Goal: Task Accomplishment & Management: Complete application form

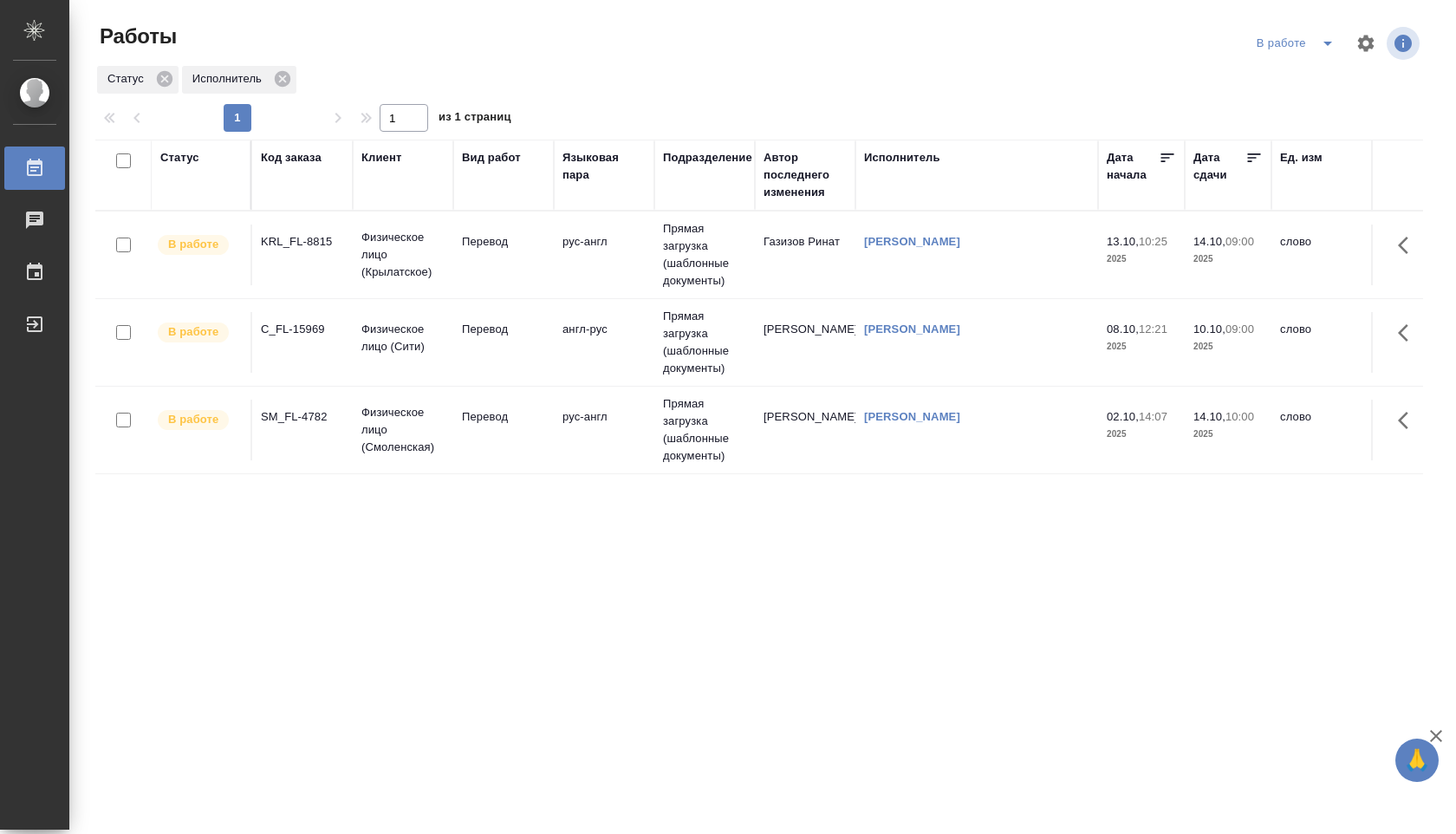
click at [735, 263] on td "Прямая загрузка (шаблонные документы)" at bounding box center [704, 254] width 101 height 87
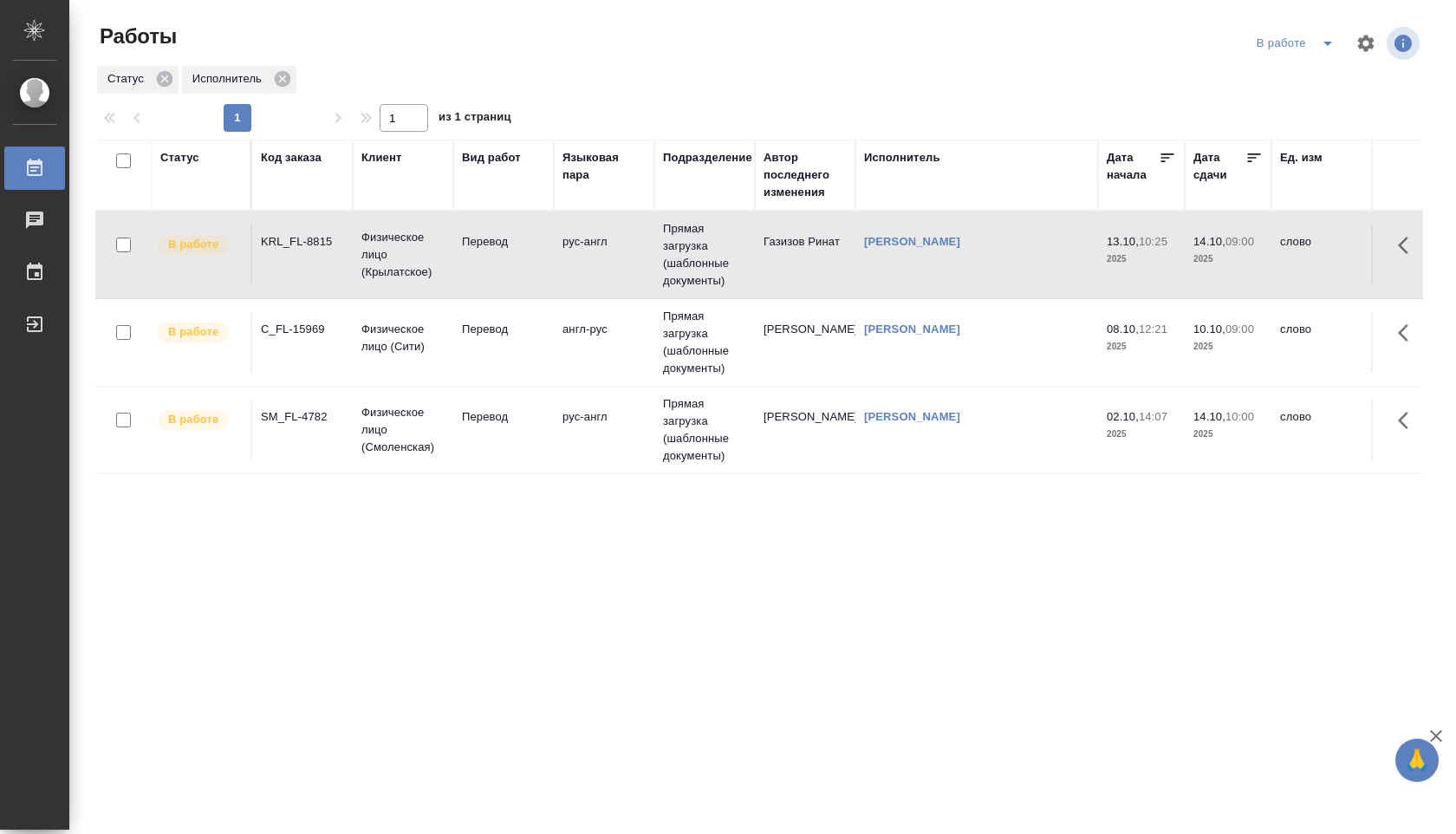
click at [725, 263] on td "Прямая загрузка (шаблонные документы)" at bounding box center [704, 254] width 101 height 87
click at [611, 417] on td "рус-англ" at bounding box center [603, 429] width 101 height 61
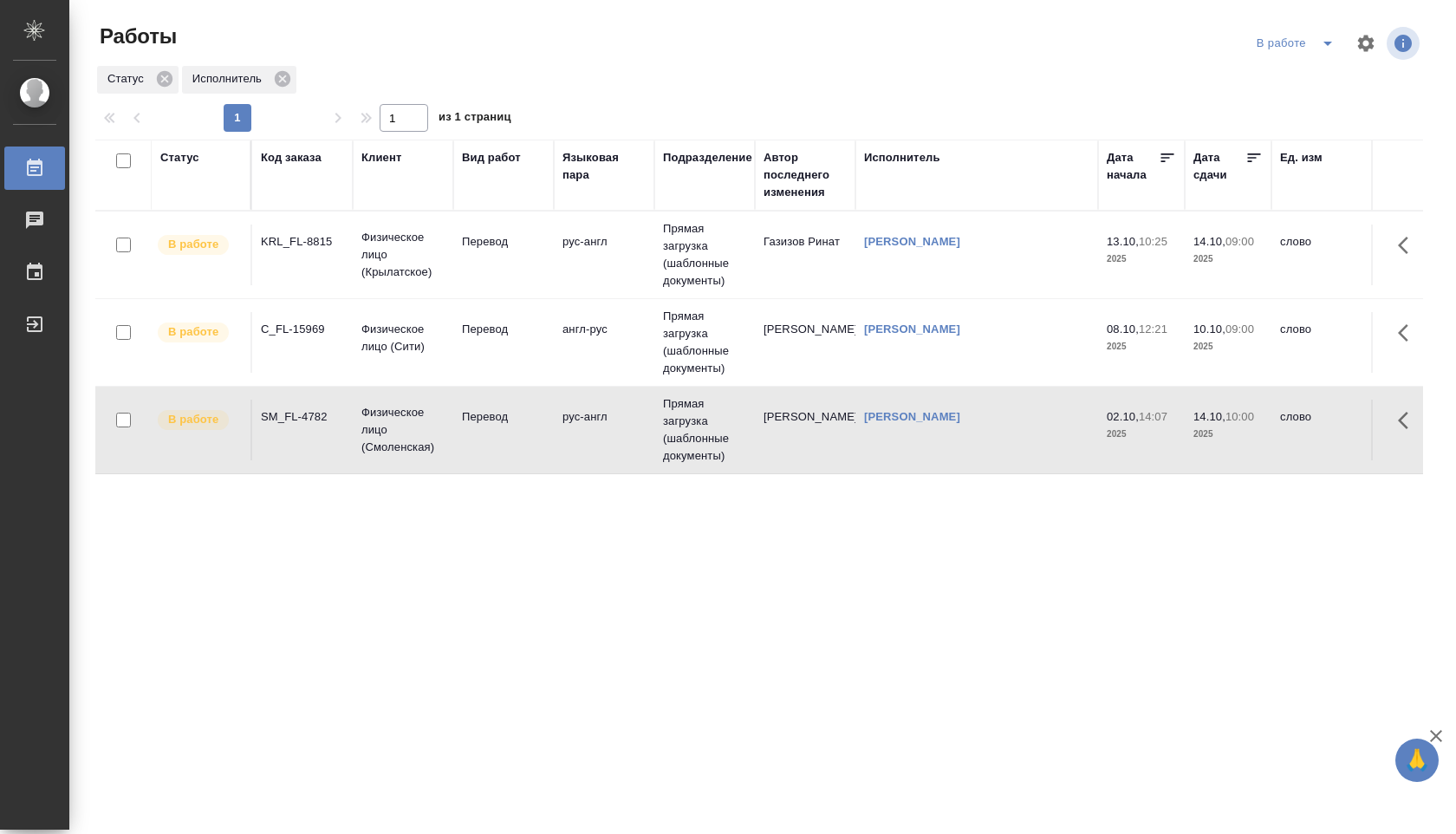
click at [611, 417] on td "рус-англ" at bounding box center [603, 429] width 101 height 61
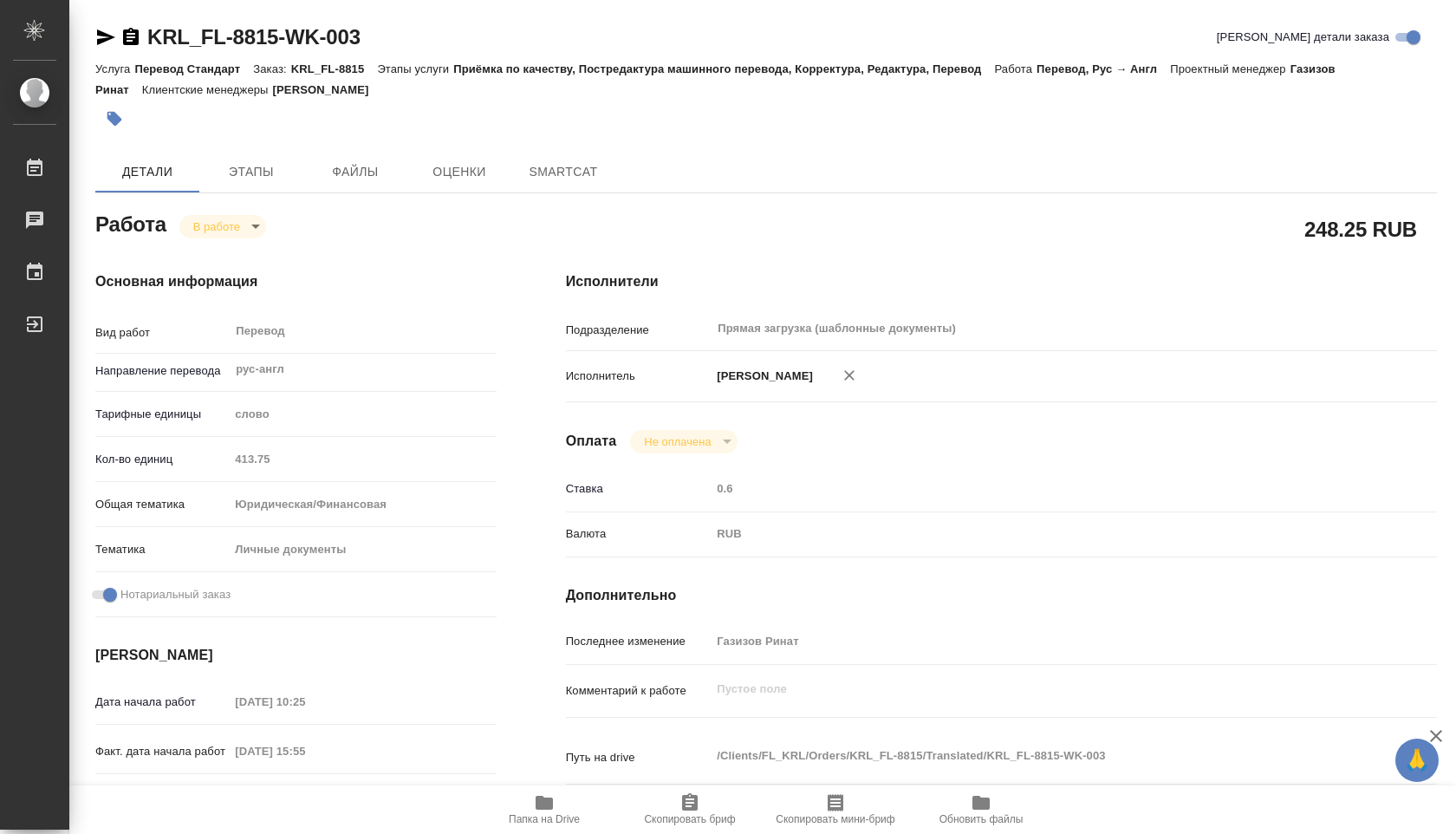
type textarea "x"
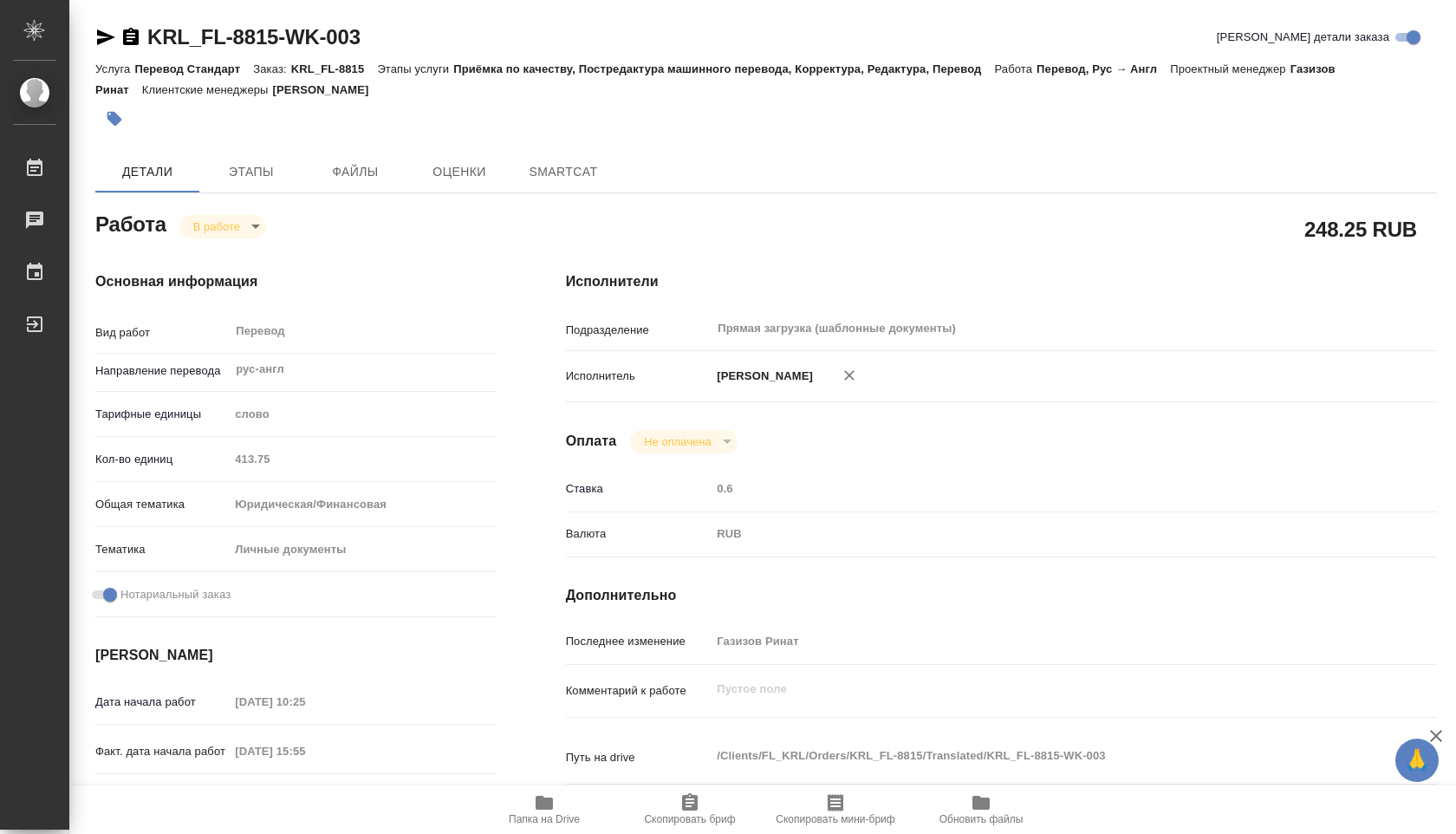
type textarea "x"
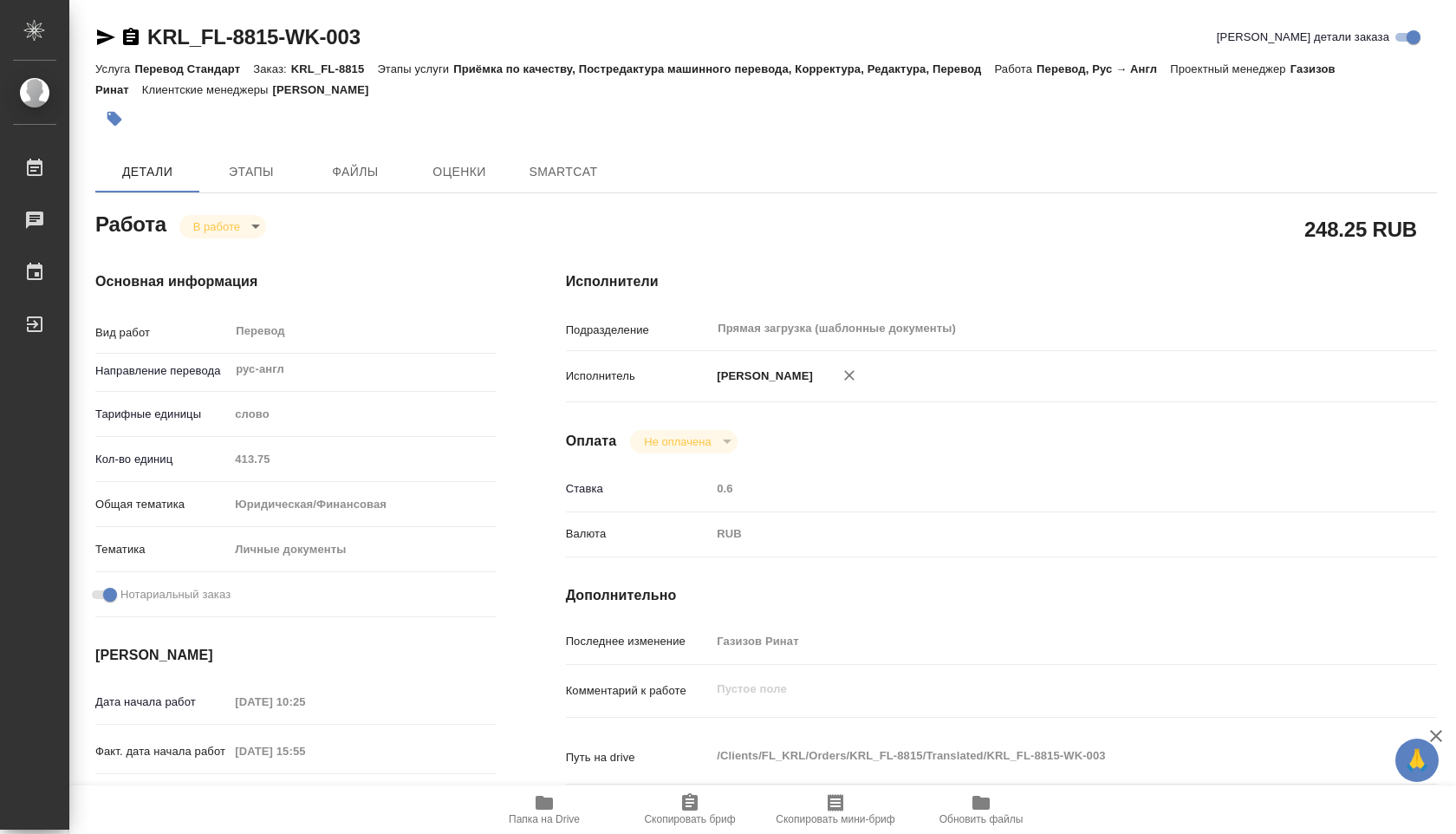
type textarea "x"
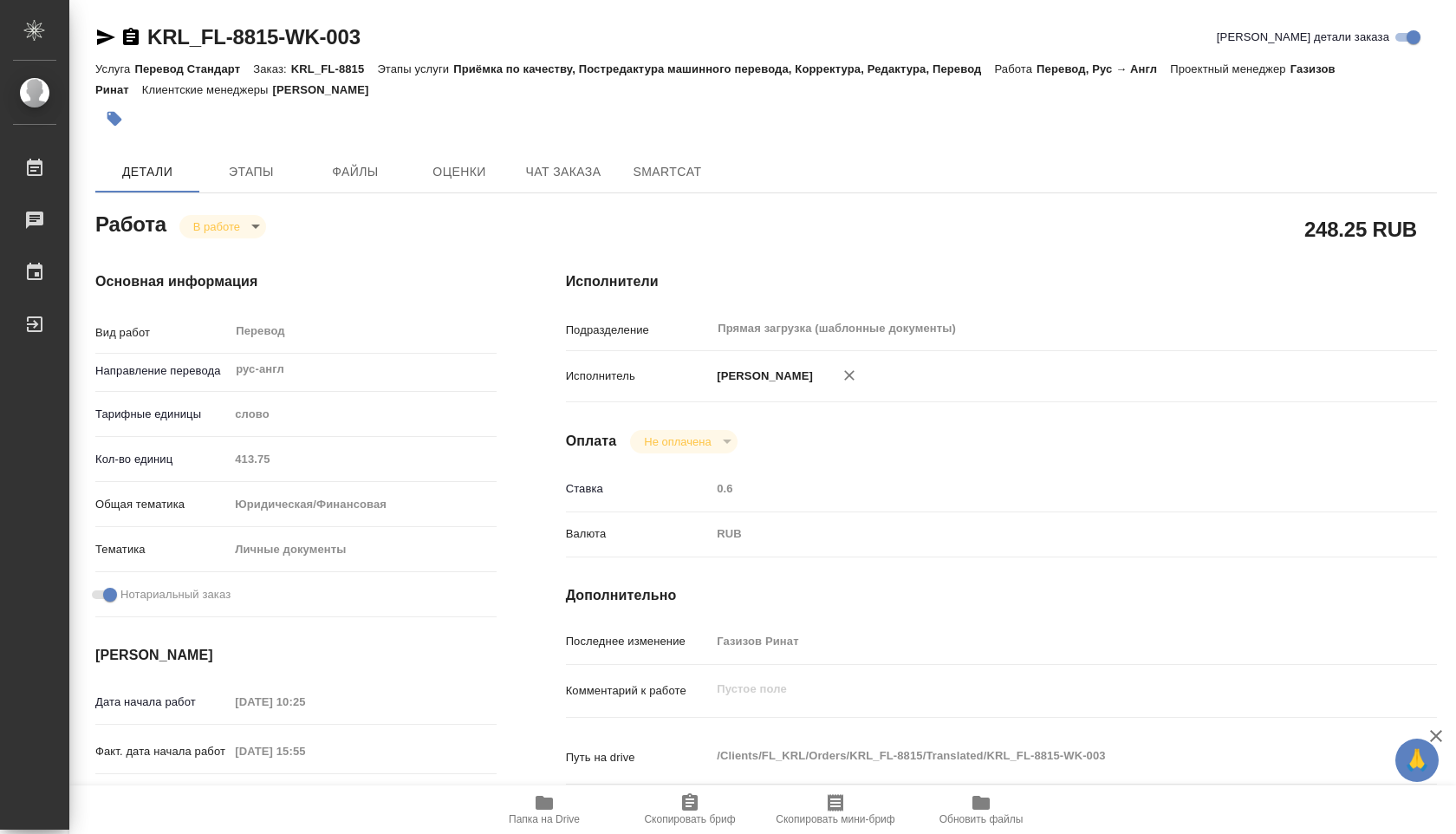
type textarea "x"
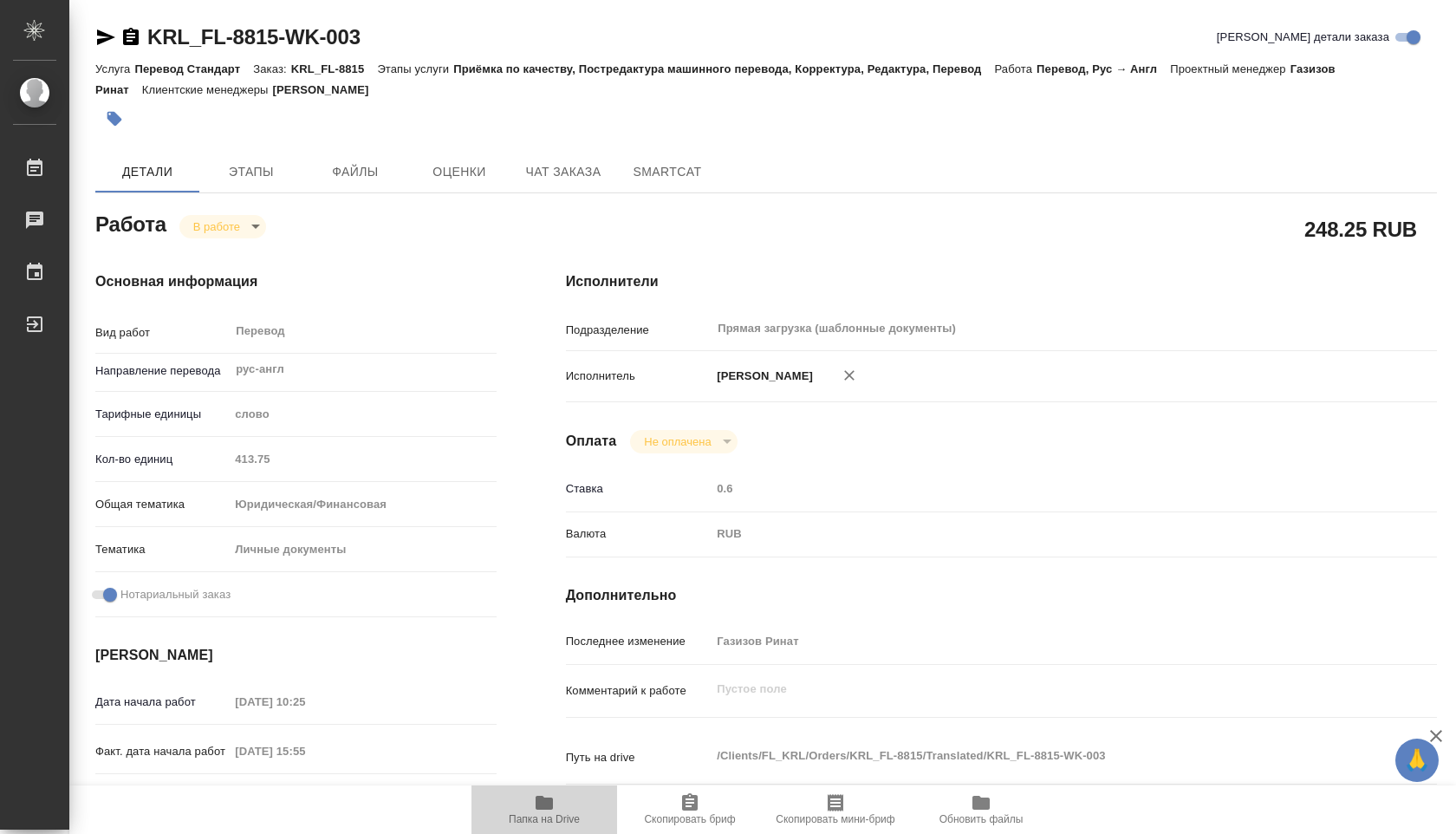
click at [533, 802] on icon "button" at bounding box center [543, 802] width 21 height 21
type textarea "x"
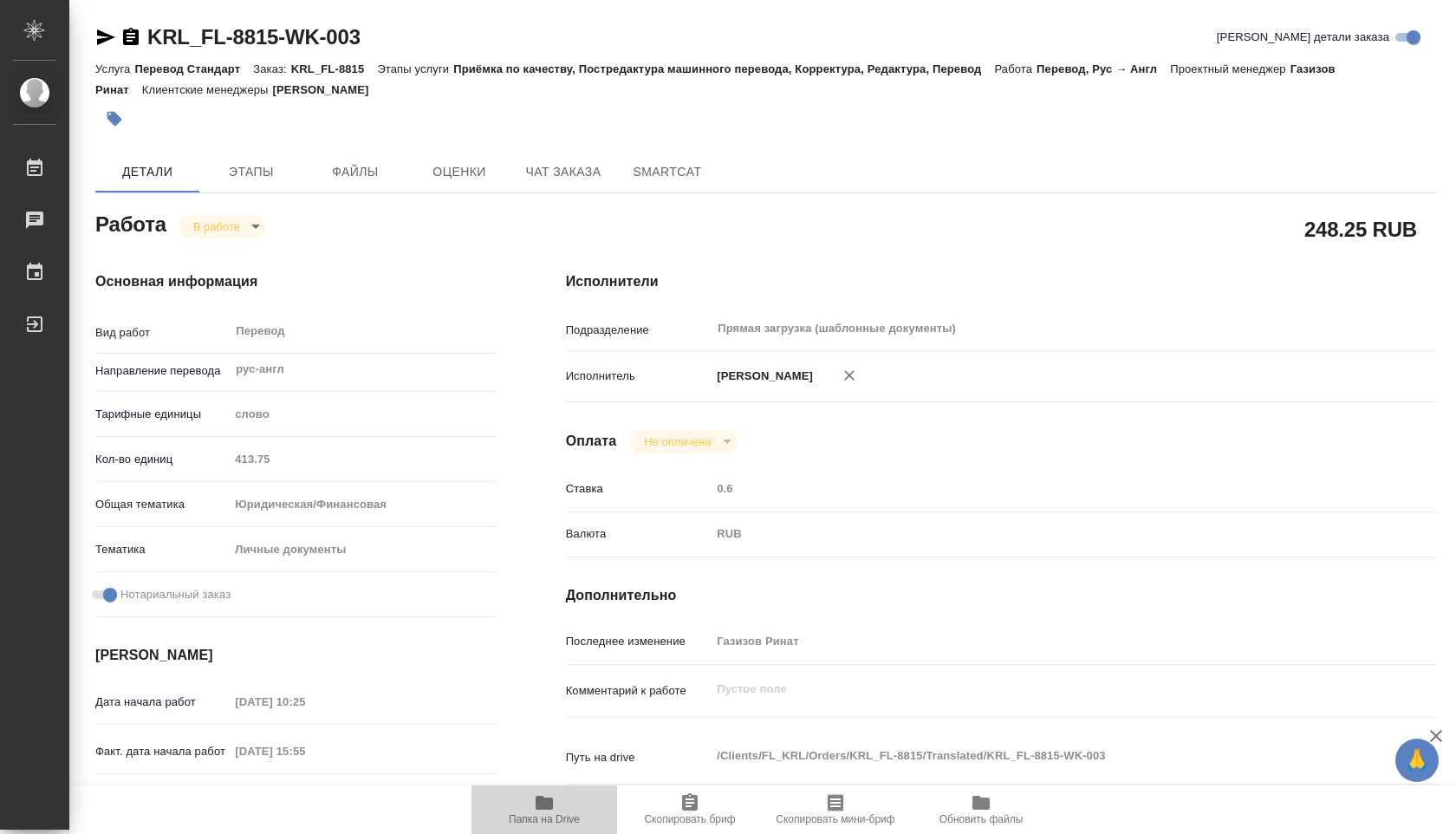
type textarea "x"
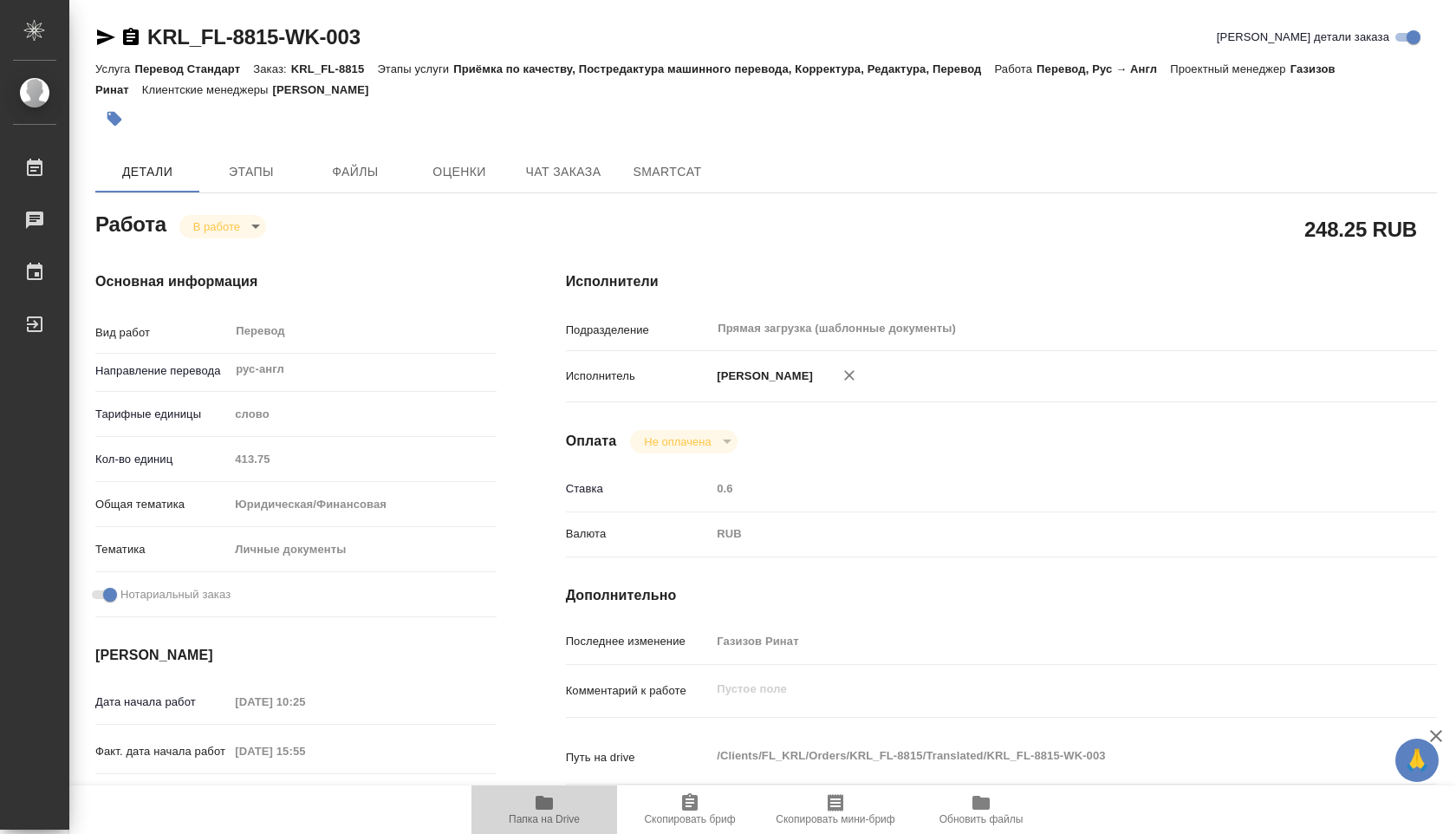
type textarea "x"
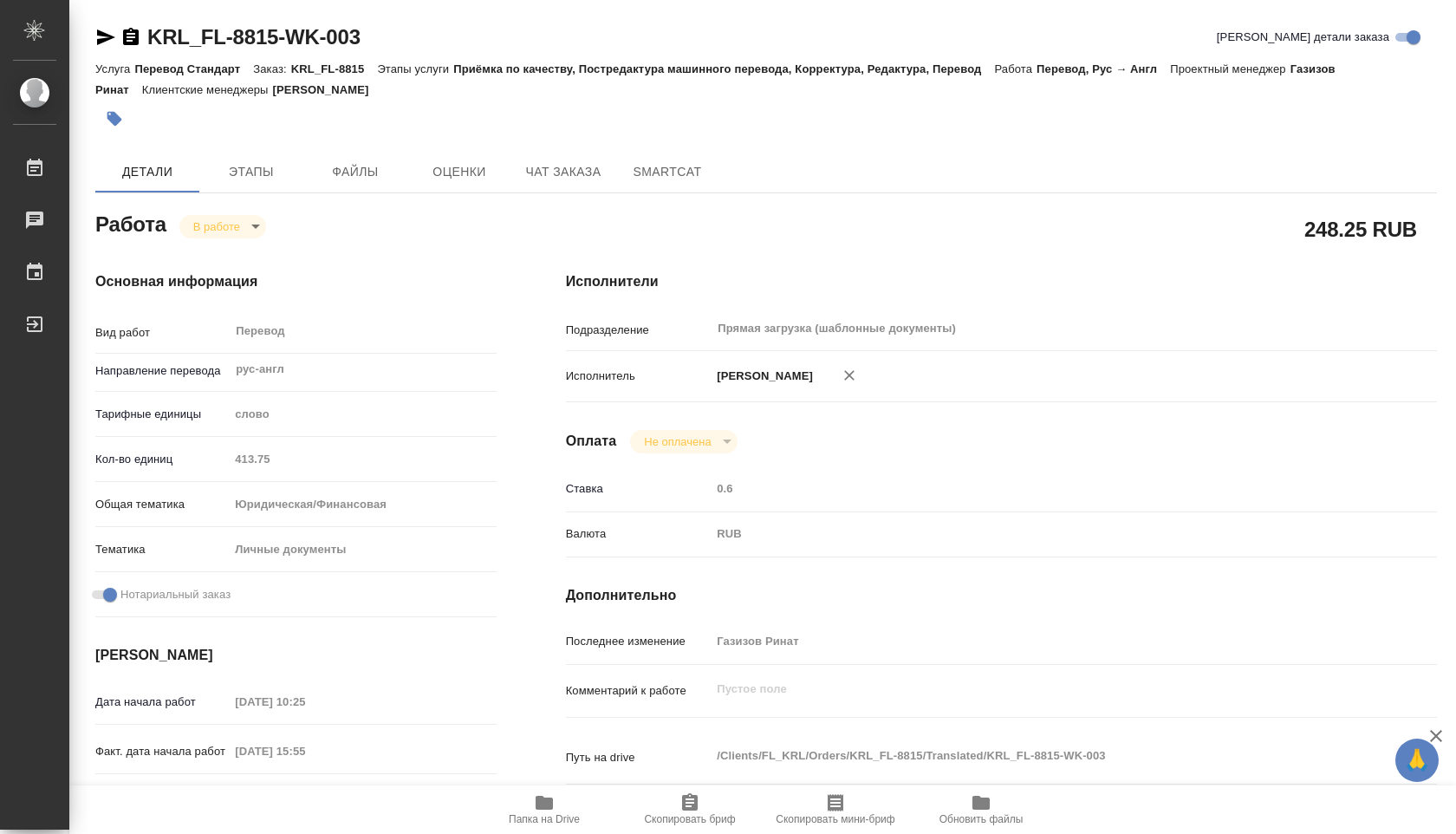
type textarea "x"
click at [533, 802] on icon "button" at bounding box center [543, 802] width 21 height 21
type textarea "x"
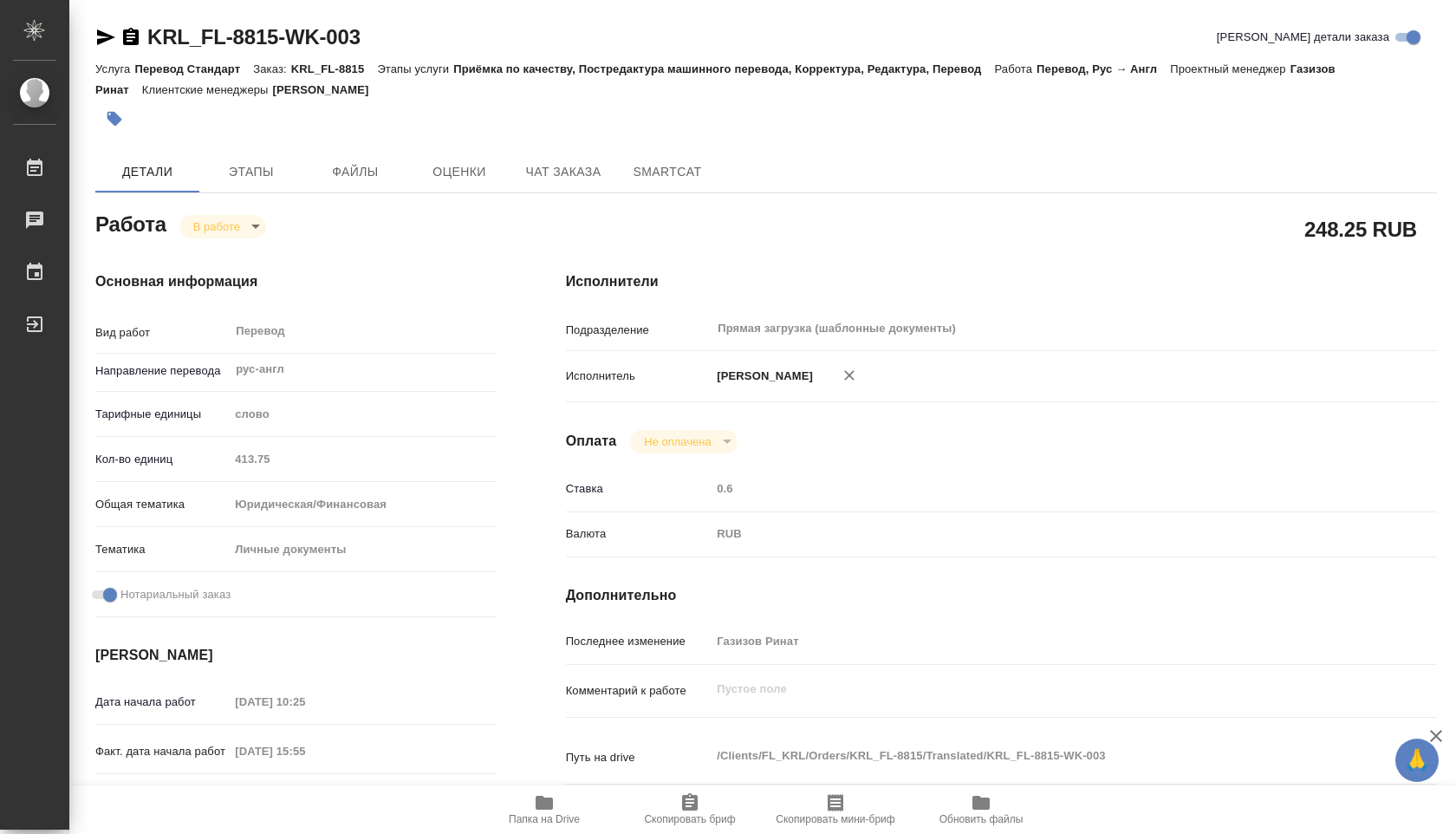
type textarea "x"
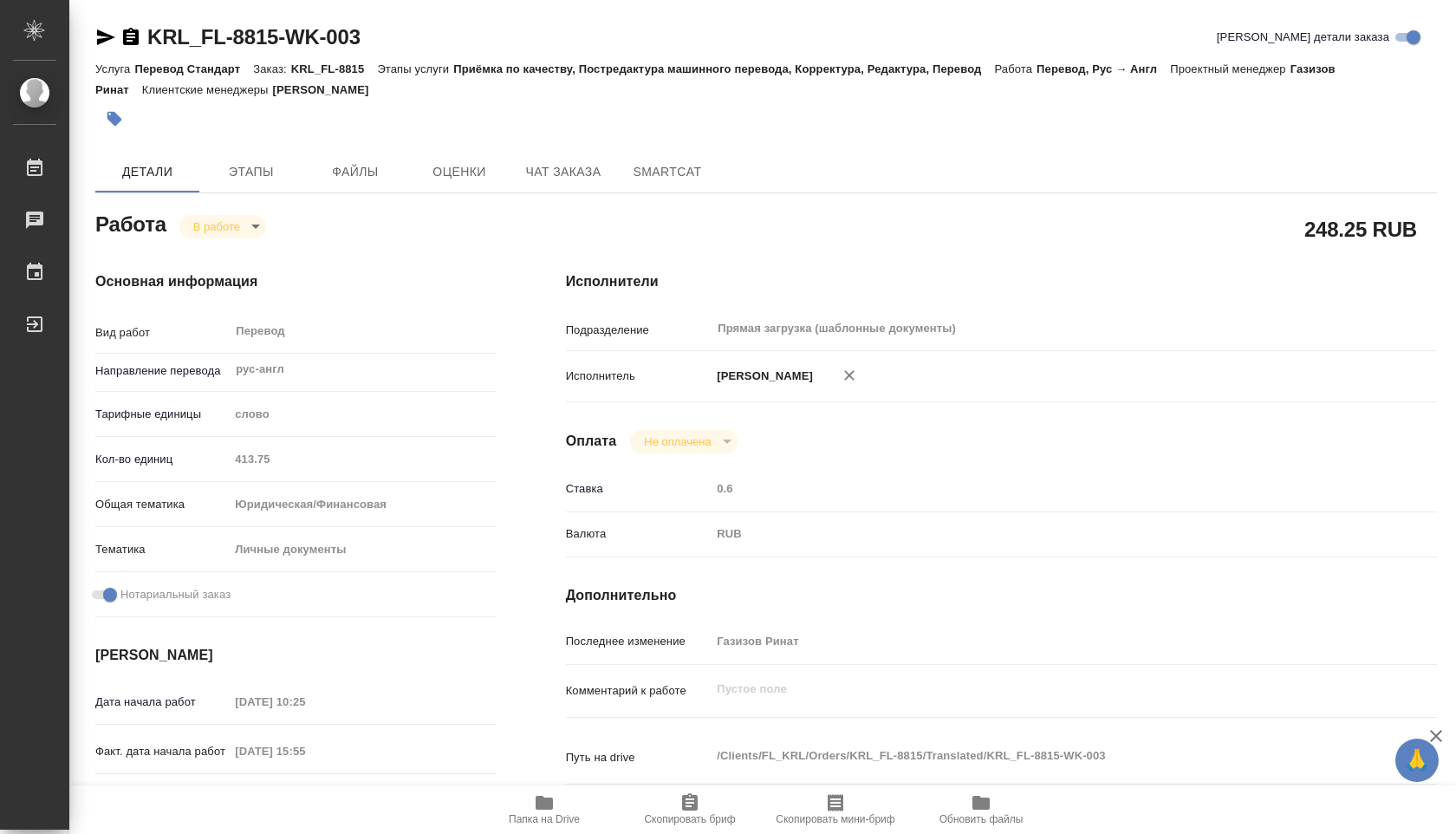
type textarea "x"
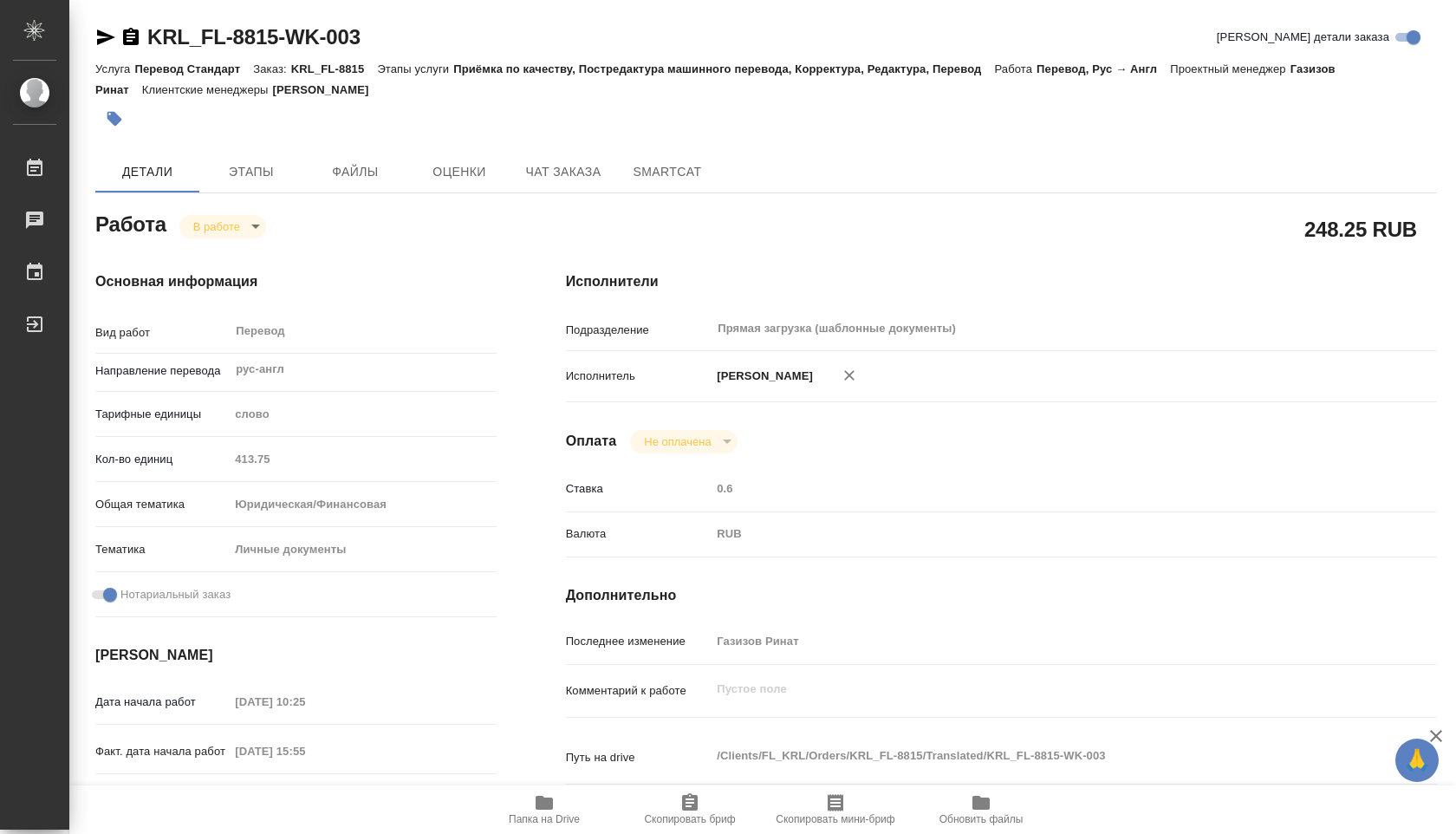
type textarea "x"
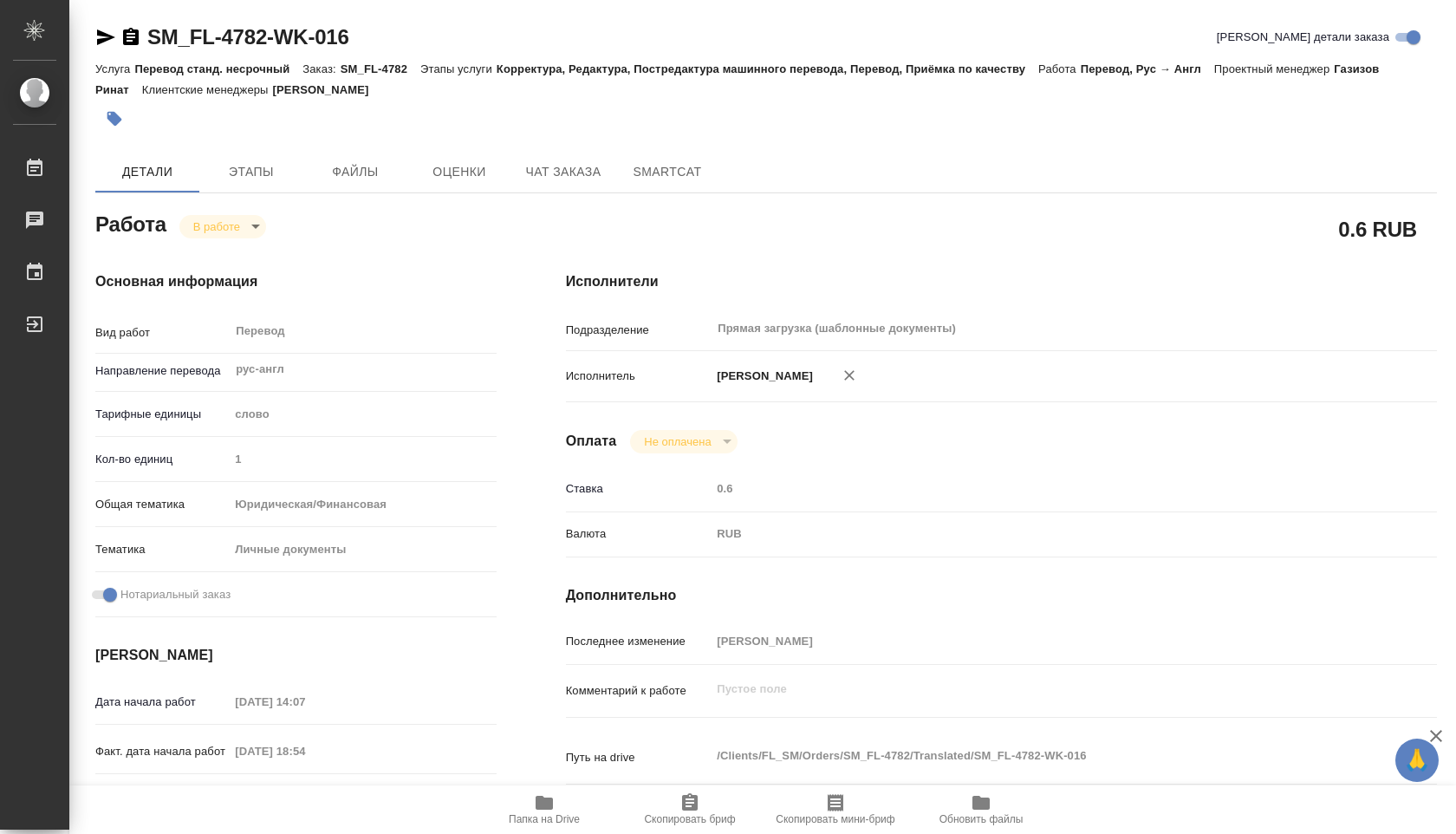
type textarea "x"
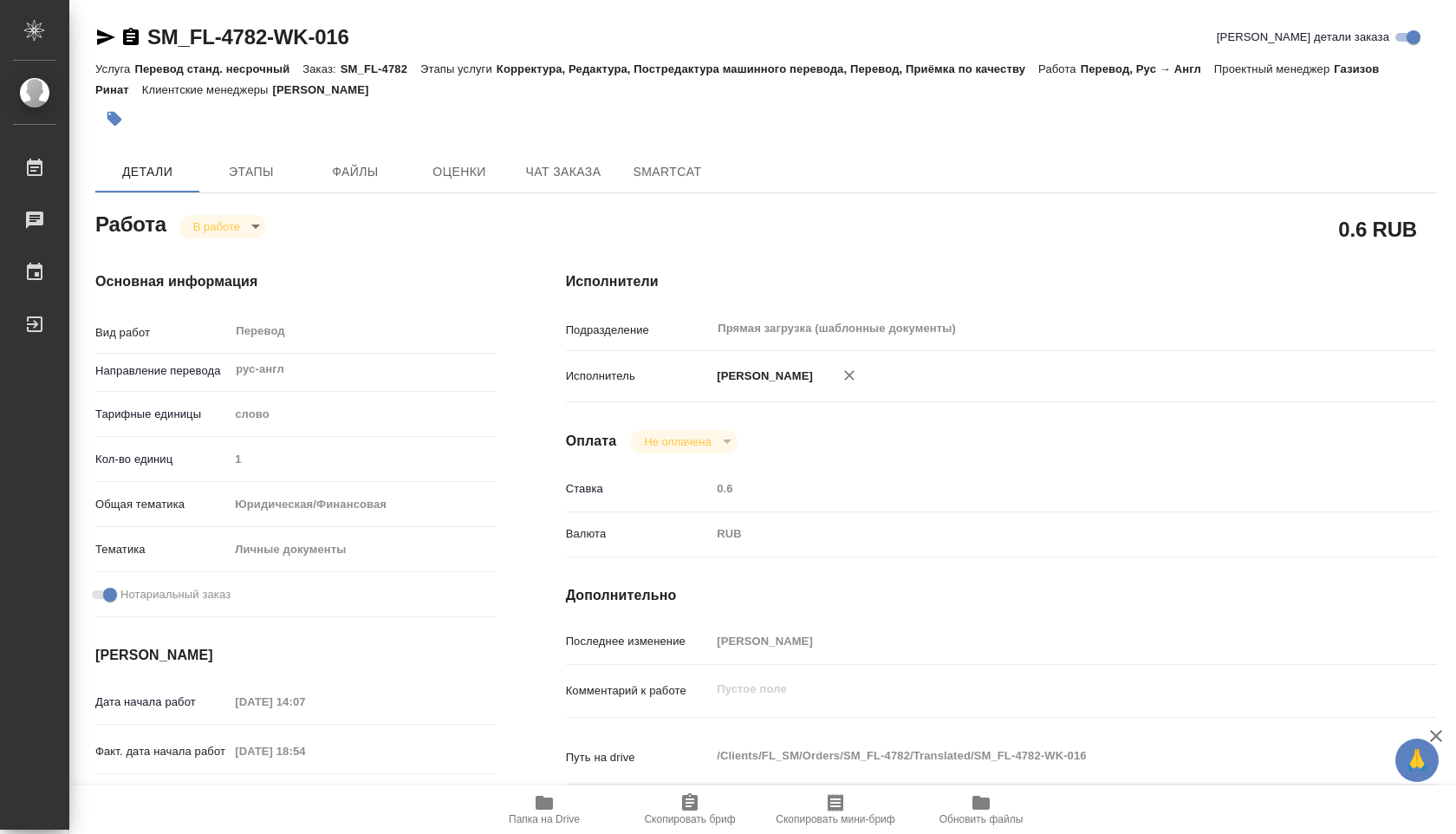
type textarea "x"
click at [537, 808] on icon "button" at bounding box center [543, 802] width 17 height 14
type textarea "x"
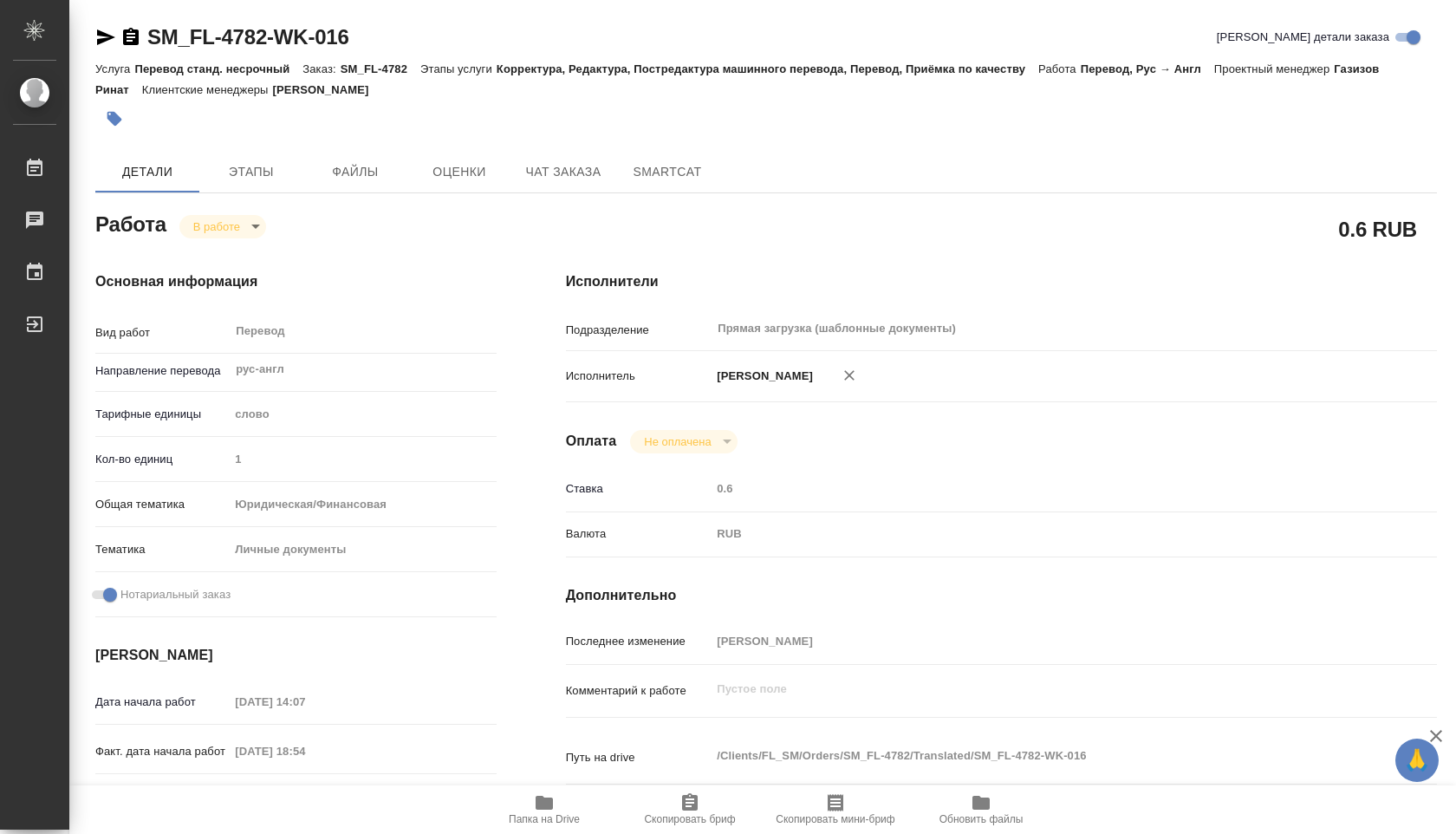
type textarea "x"
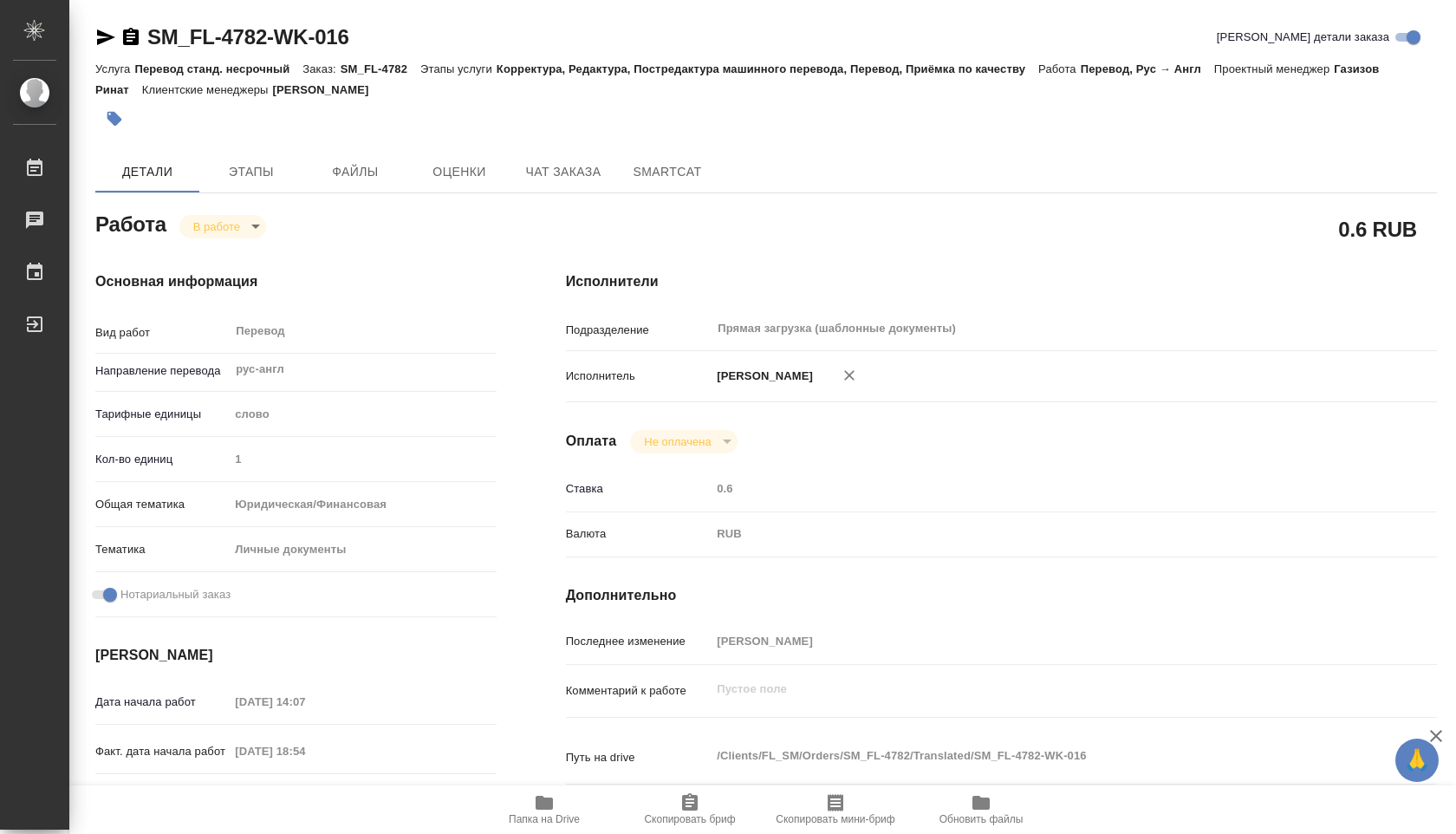
type textarea "x"
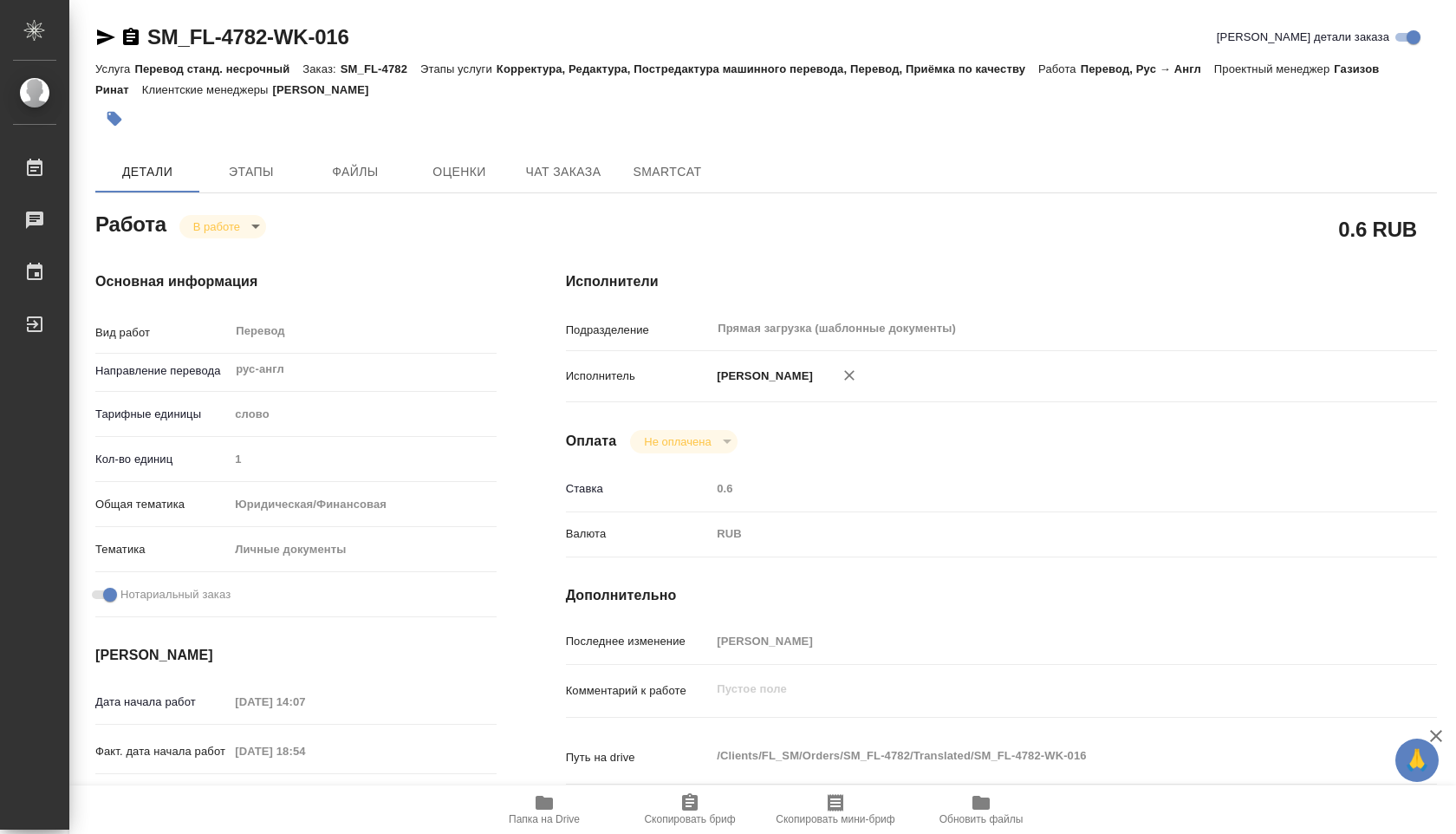
type textarea "x"
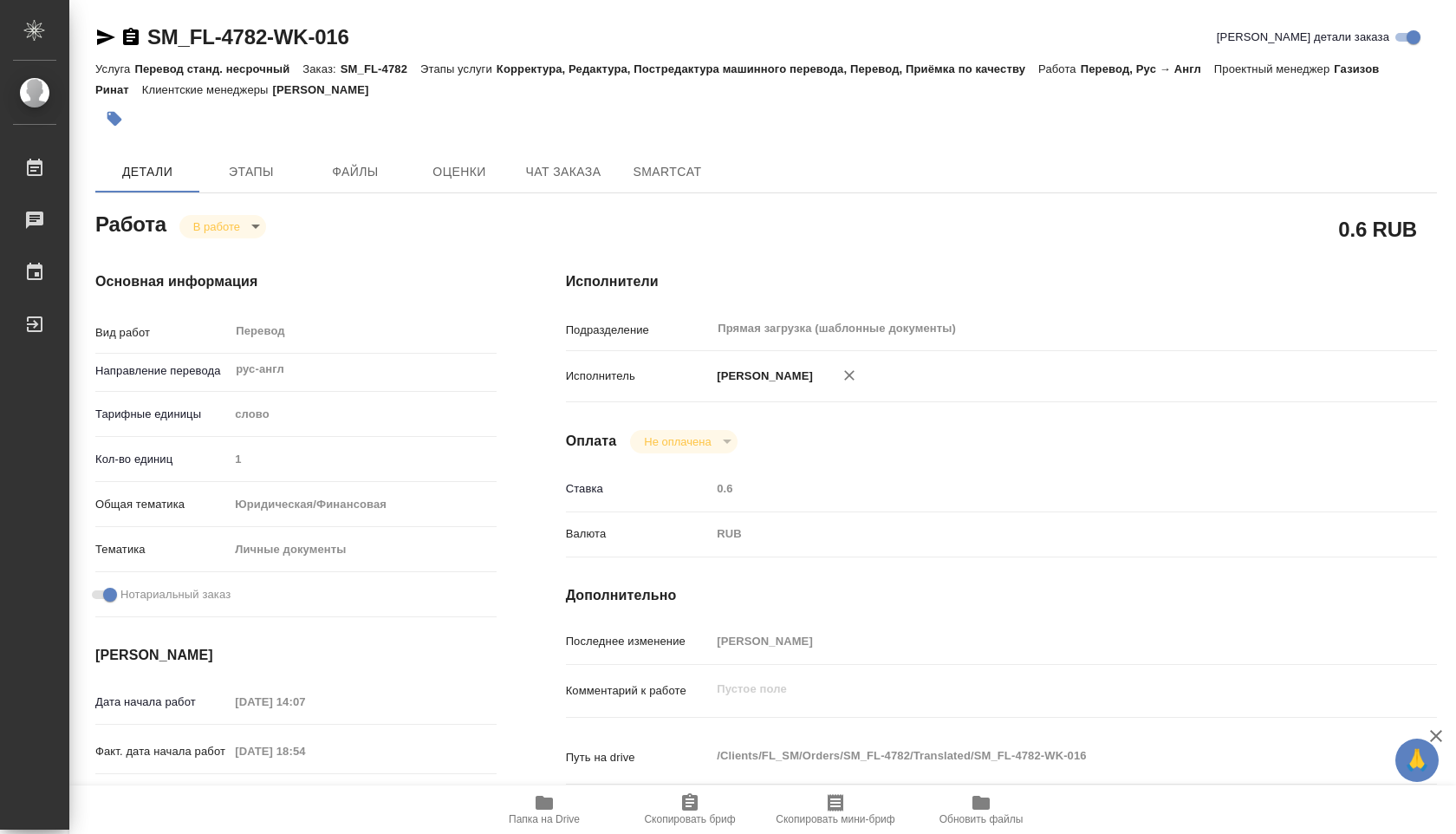
type textarea "x"
